Goal: Find contact information: Find contact information

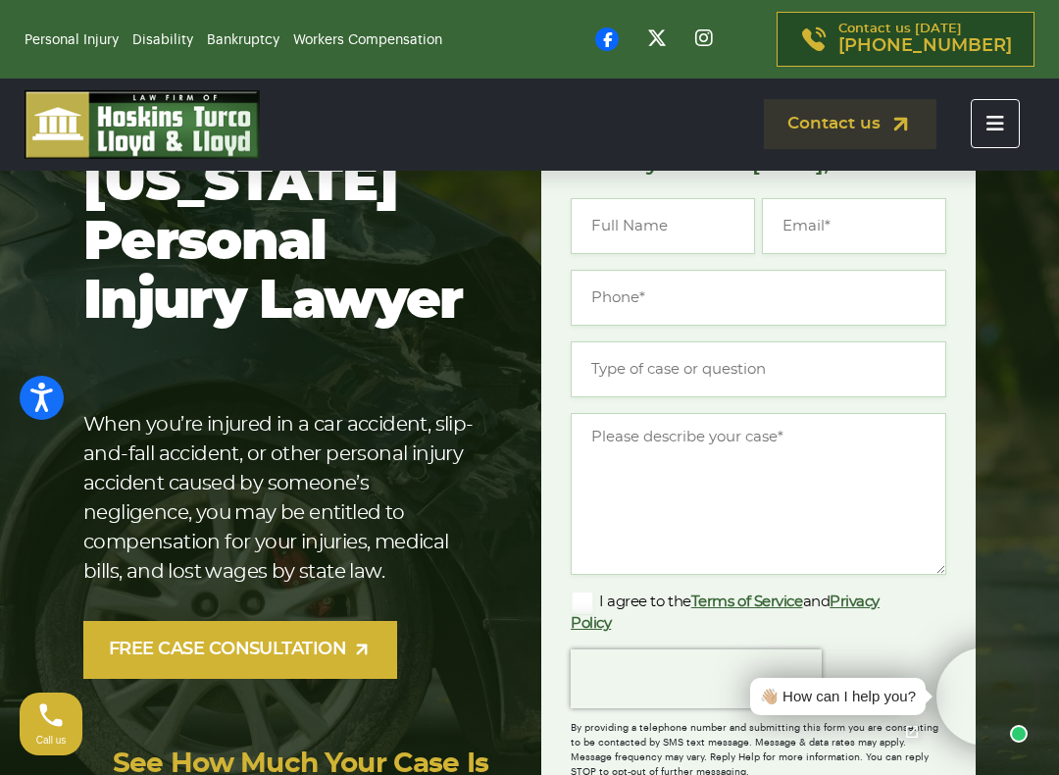
scroll to position [158, 0]
click at [205, 663] on link "FREE CASE CONSULTATION" at bounding box center [240, 650] width 314 height 58
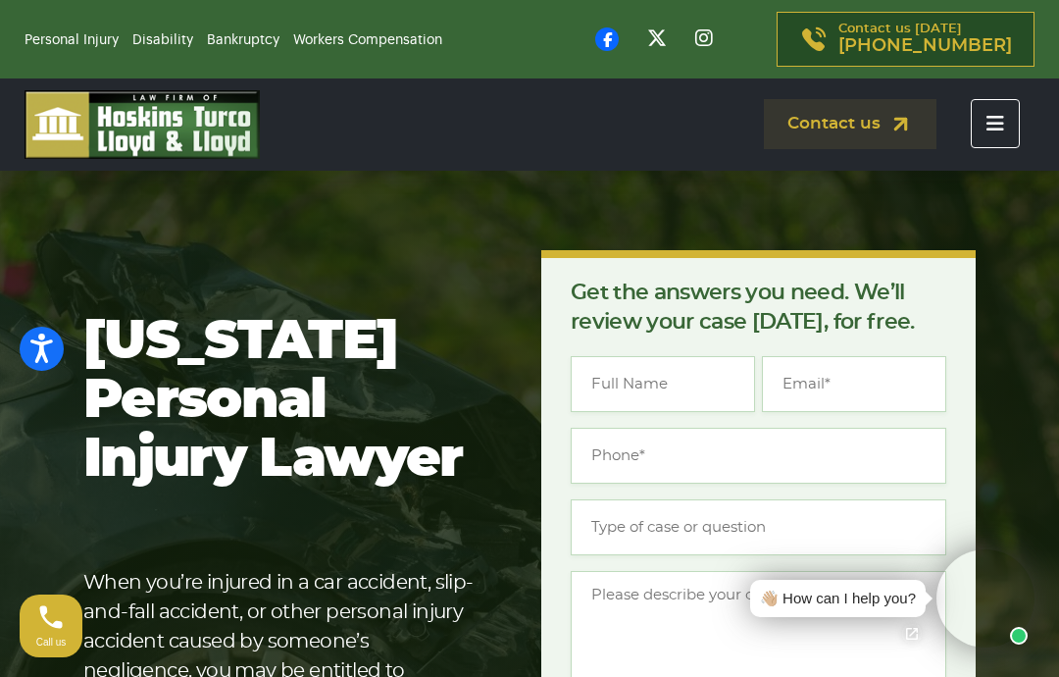
click at [827, 127] on link "Contact us" at bounding box center [850, 124] width 173 height 50
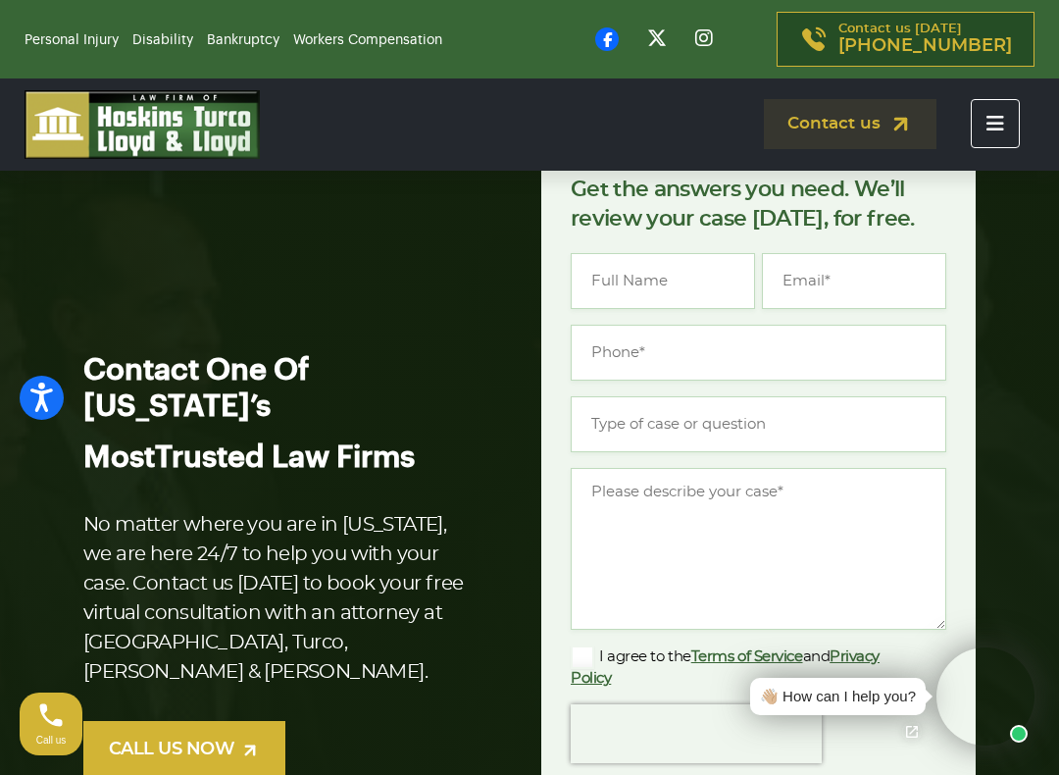
scroll to position [104, 0]
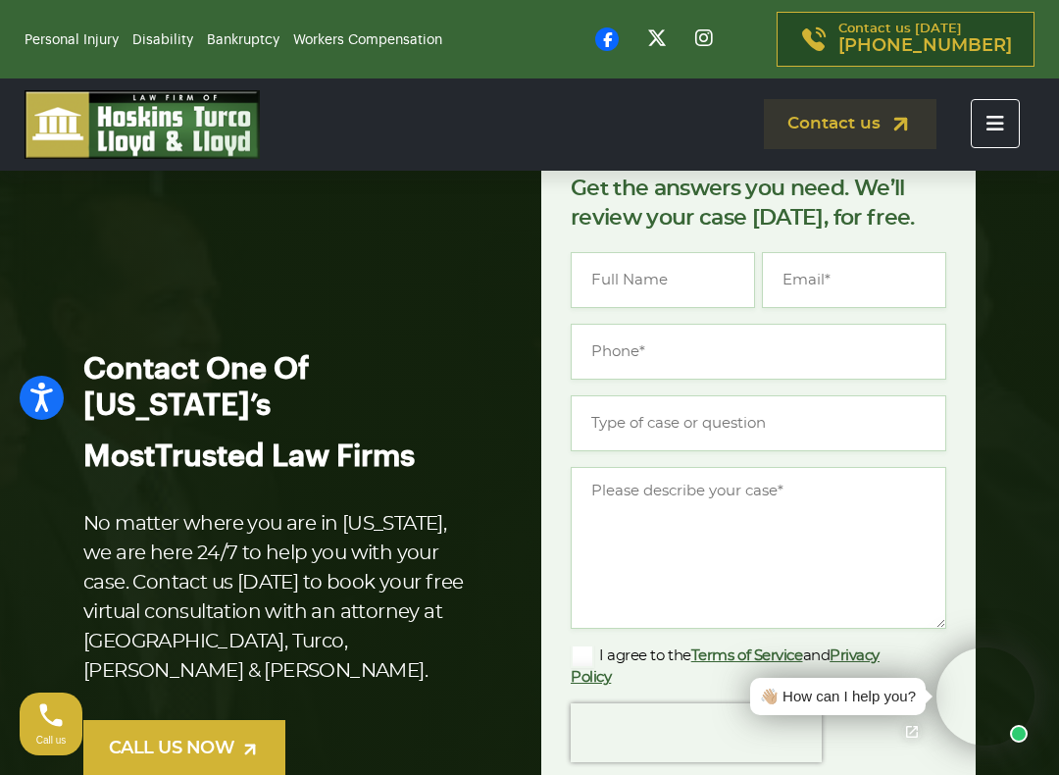
click at [144, 722] on link "CALL US NOW" at bounding box center [184, 749] width 202 height 58
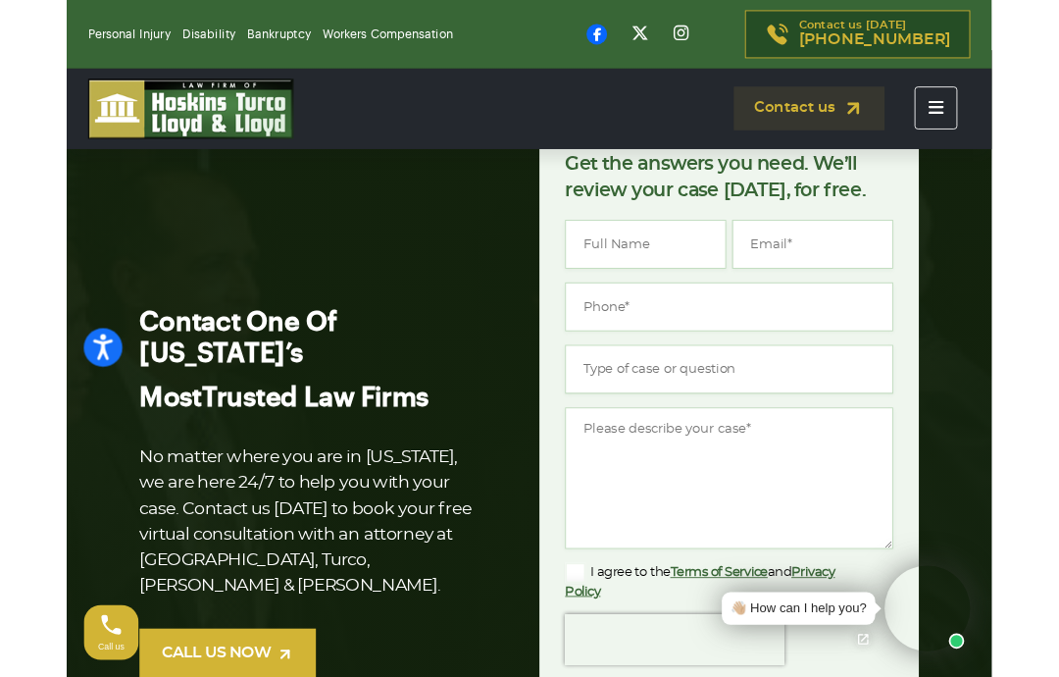
scroll to position [159, 0]
